Goal: Task Accomplishment & Management: Manage account settings

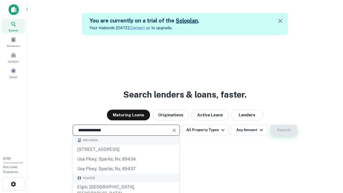
type input "**********"
click at [283, 130] on button "Search" at bounding box center [283, 129] width 27 height 11
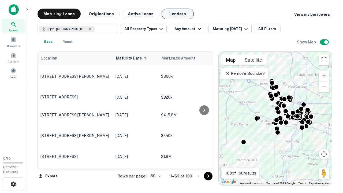
click at [177, 14] on button "Lenders" at bounding box center [177, 14] width 32 height 11
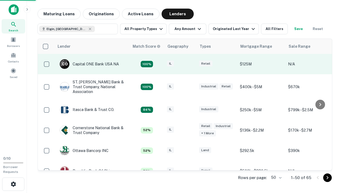
click at [190, 64] on div "IL" at bounding box center [180, 63] width 27 height 7
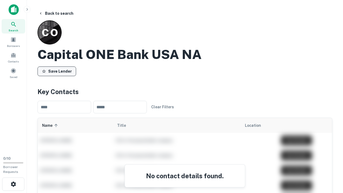
click at [57, 71] on button "Save Lender" at bounding box center [56, 71] width 39 height 10
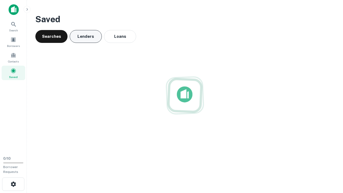
click at [86, 36] on button "Lenders" at bounding box center [86, 36] width 32 height 13
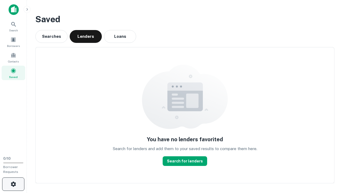
click at [13, 184] on icon "button" at bounding box center [13, 184] width 6 height 6
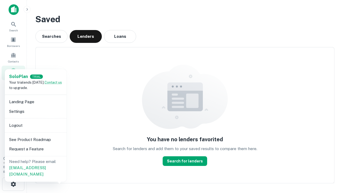
click at [35, 125] on li "Logout" at bounding box center [35, 125] width 57 height 10
